Goal: Task Accomplishment & Management: Complete application form

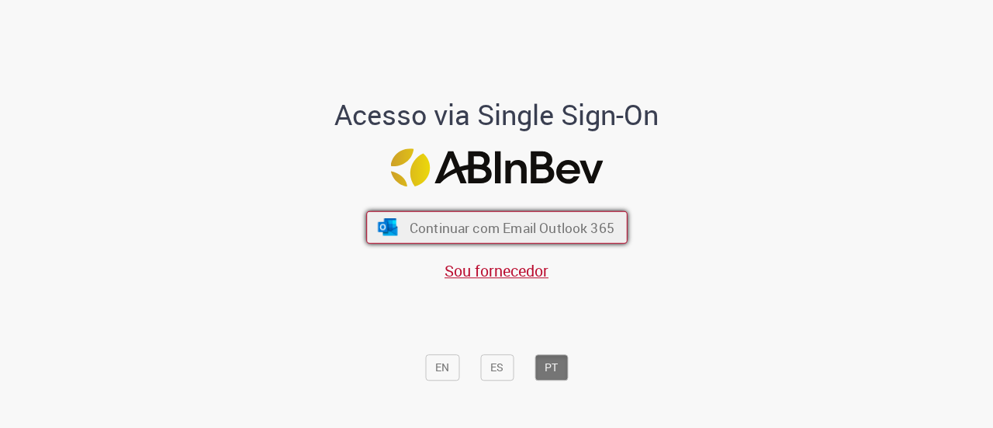
click at [546, 224] on span "Continuar com Email Outlook 365" at bounding box center [511, 227] width 205 height 18
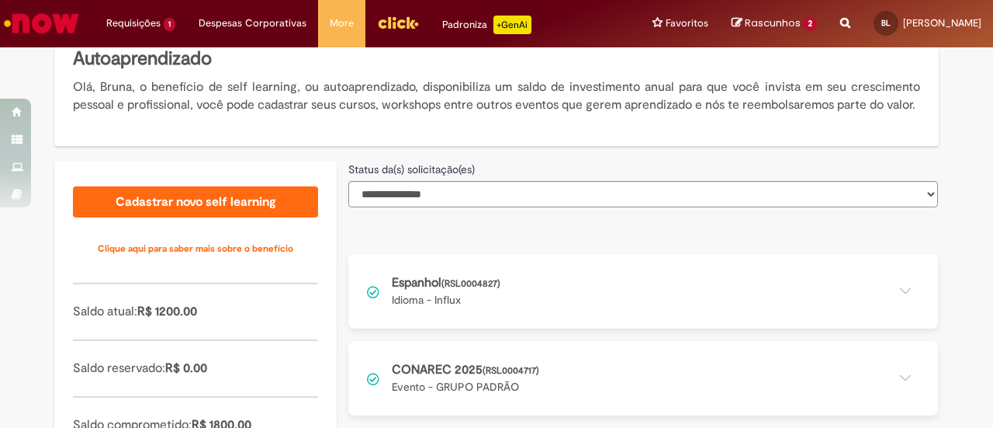
scroll to position [310, 0]
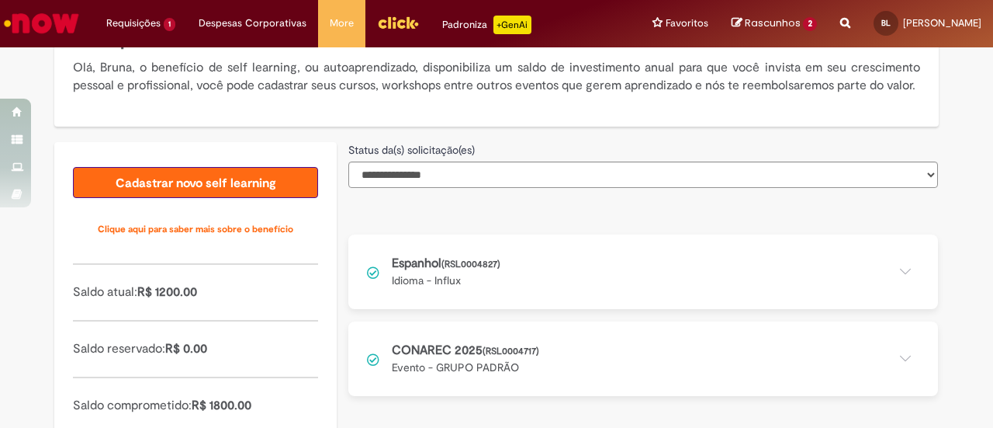
click at [228, 198] on link "Cadastrar novo self learning" at bounding box center [195, 182] width 245 height 31
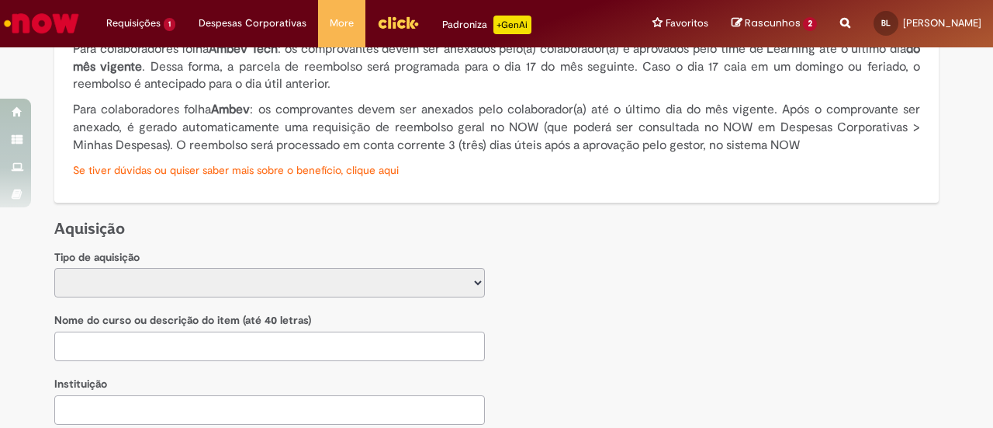
scroll to position [368, 0]
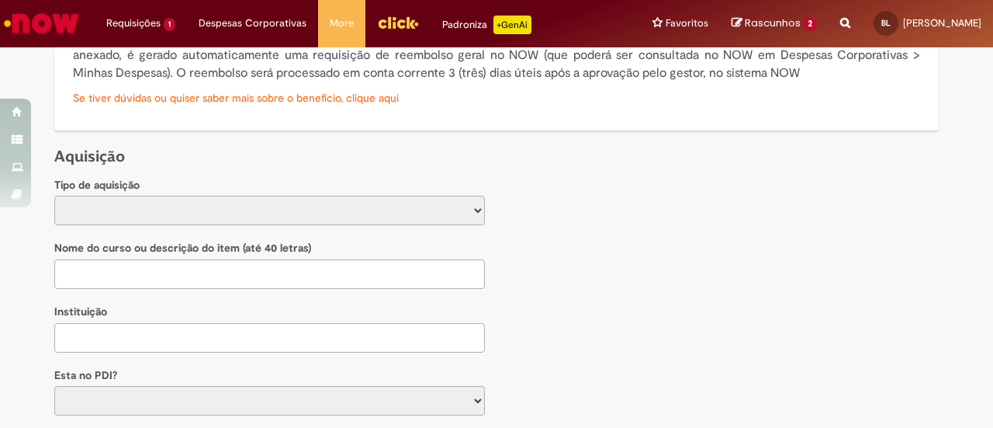
click at [179, 207] on select "**********" at bounding box center [269, 210] width 431 height 29
click at [199, 206] on select "**********" at bounding box center [269, 210] width 431 height 29
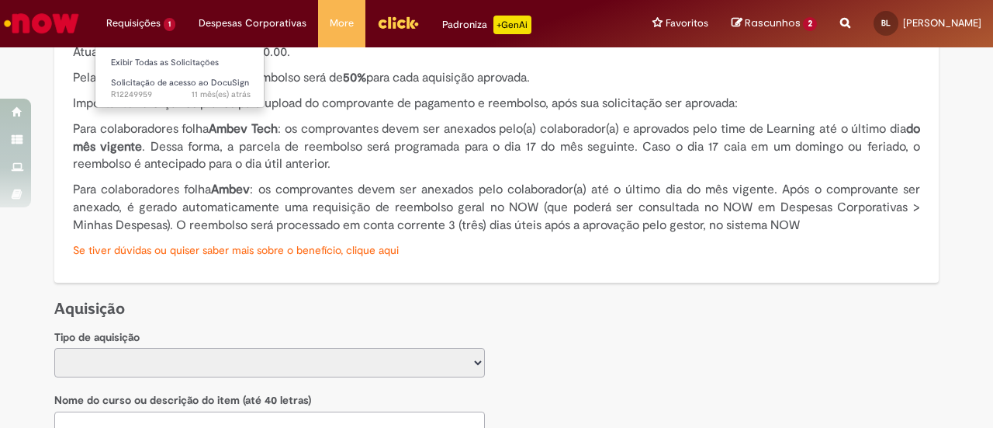
scroll to position [213, 0]
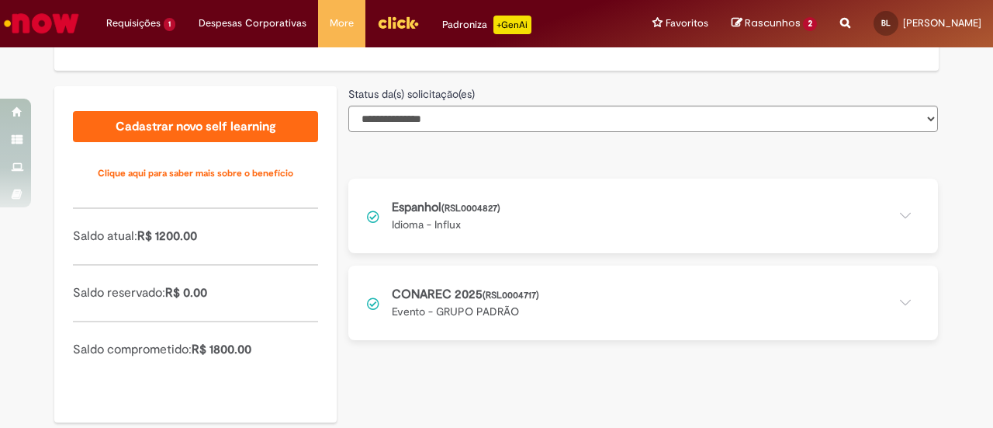
scroll to position [407, 0]
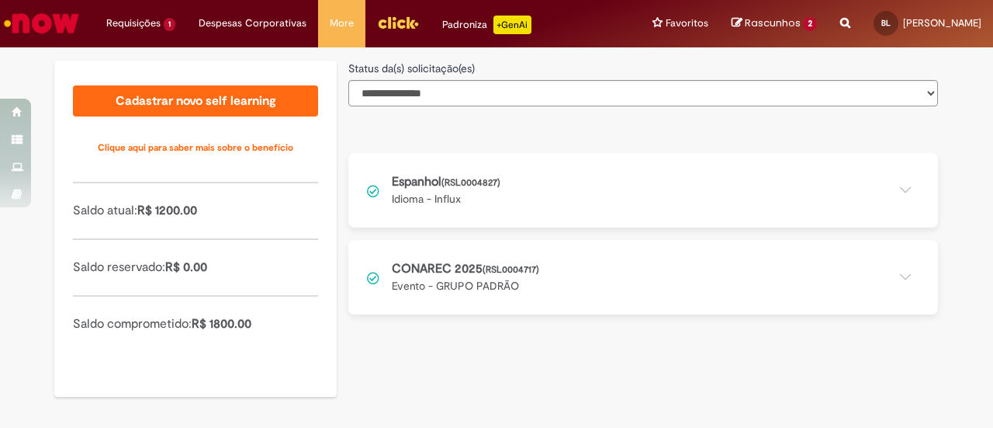
click at [537, 279] on button at bounding box center [643, 277] width 590 height 75
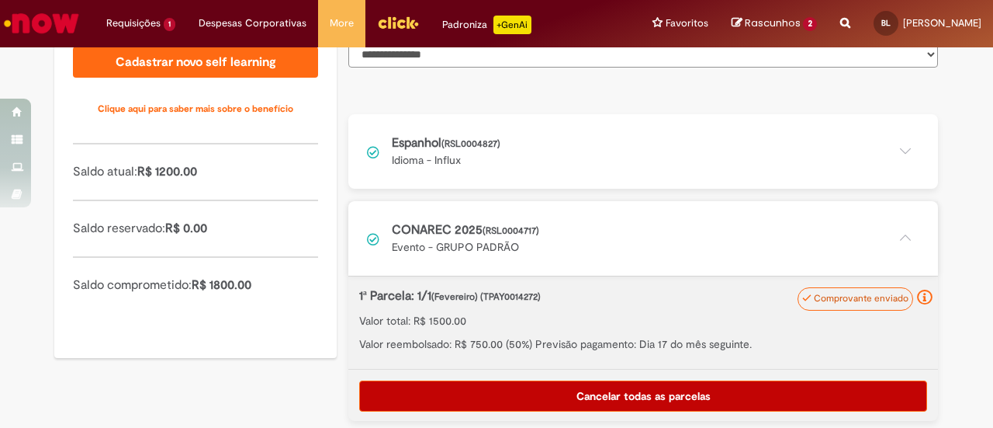
scroll to position [452, 0]
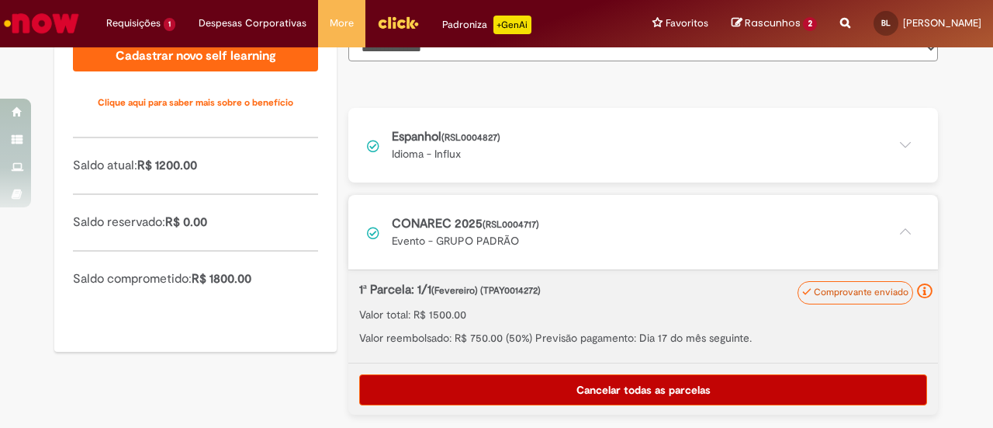
click at [638, 153] on button at bounding box center [643, 145] width 590 height 75
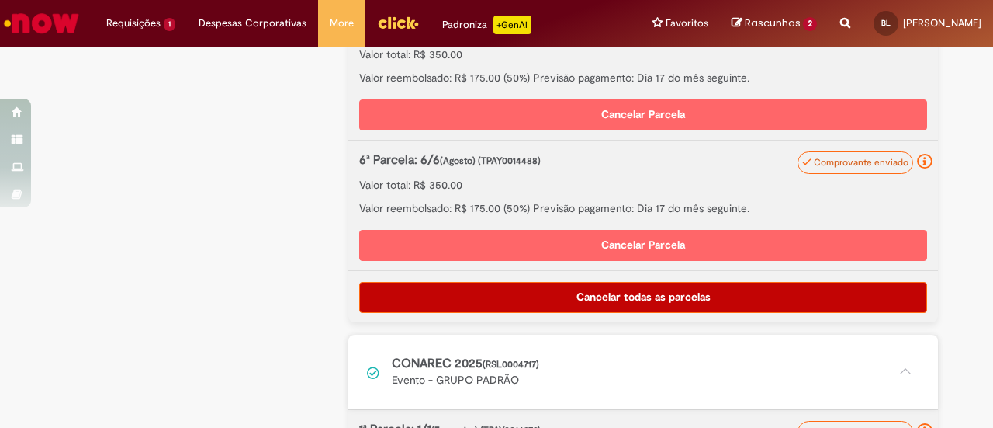
scroll to position [1073, 0]
